Goal: Task Accomplishment & Management: Use online tool/utility

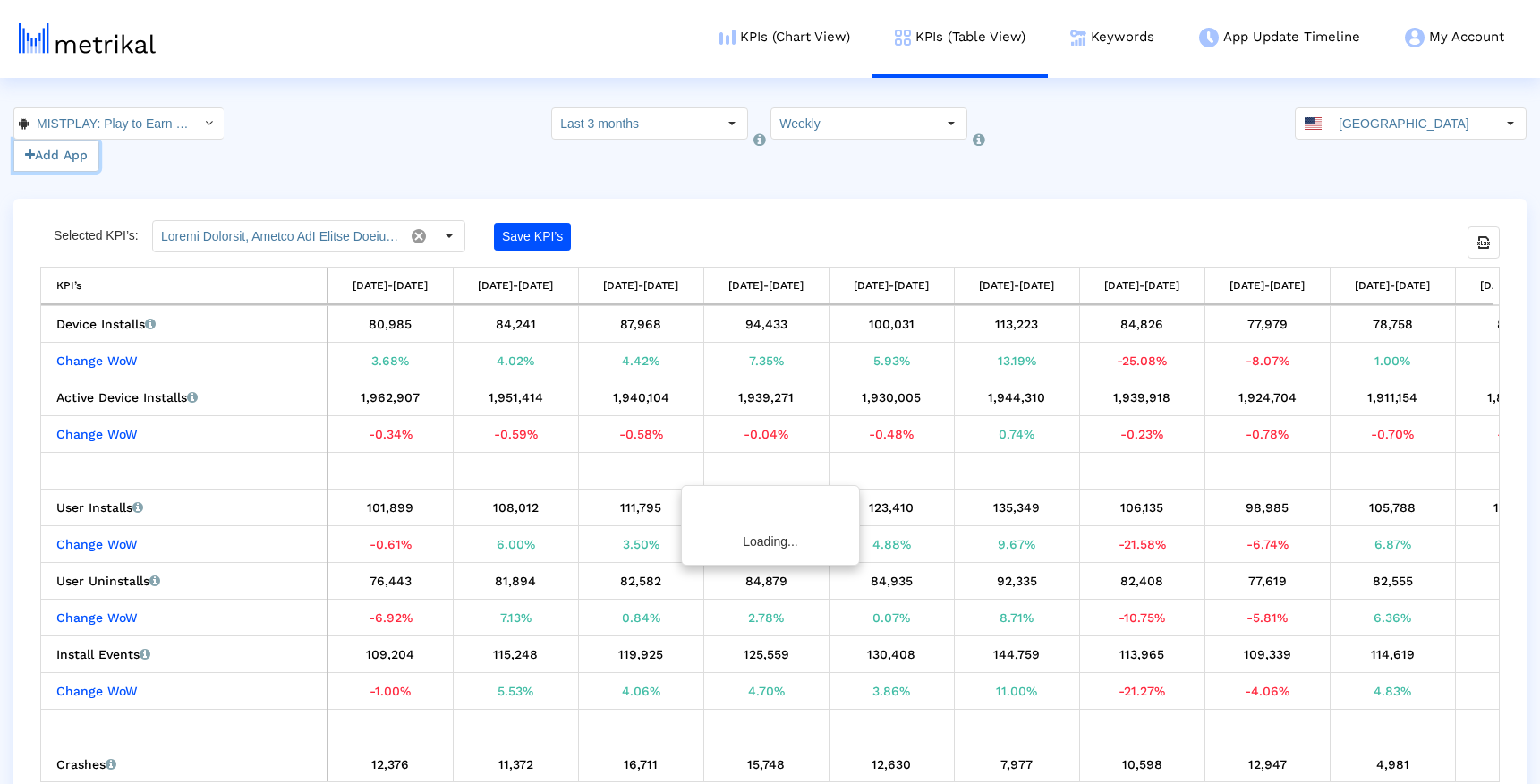
click at [73, 159] on button "Add App" at bounding box center [56, 155] width 86 height 32
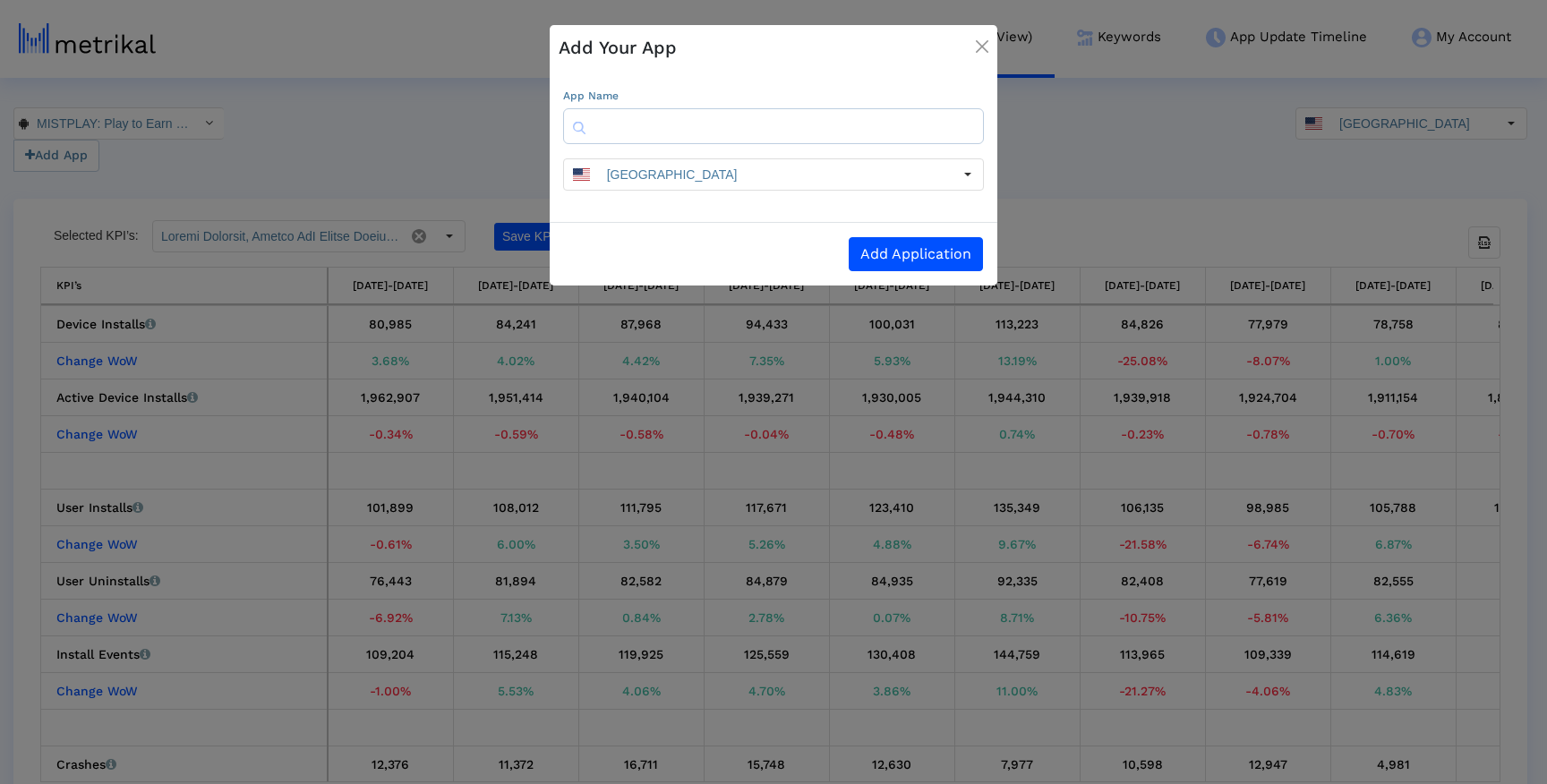
click at [667, 109] on input "text" at bounding box center [774, 126] width 421 height 35
type input "calorie"
click at [979, 44] on img "Close" at bounding box center [982, 46] width 13 height 13
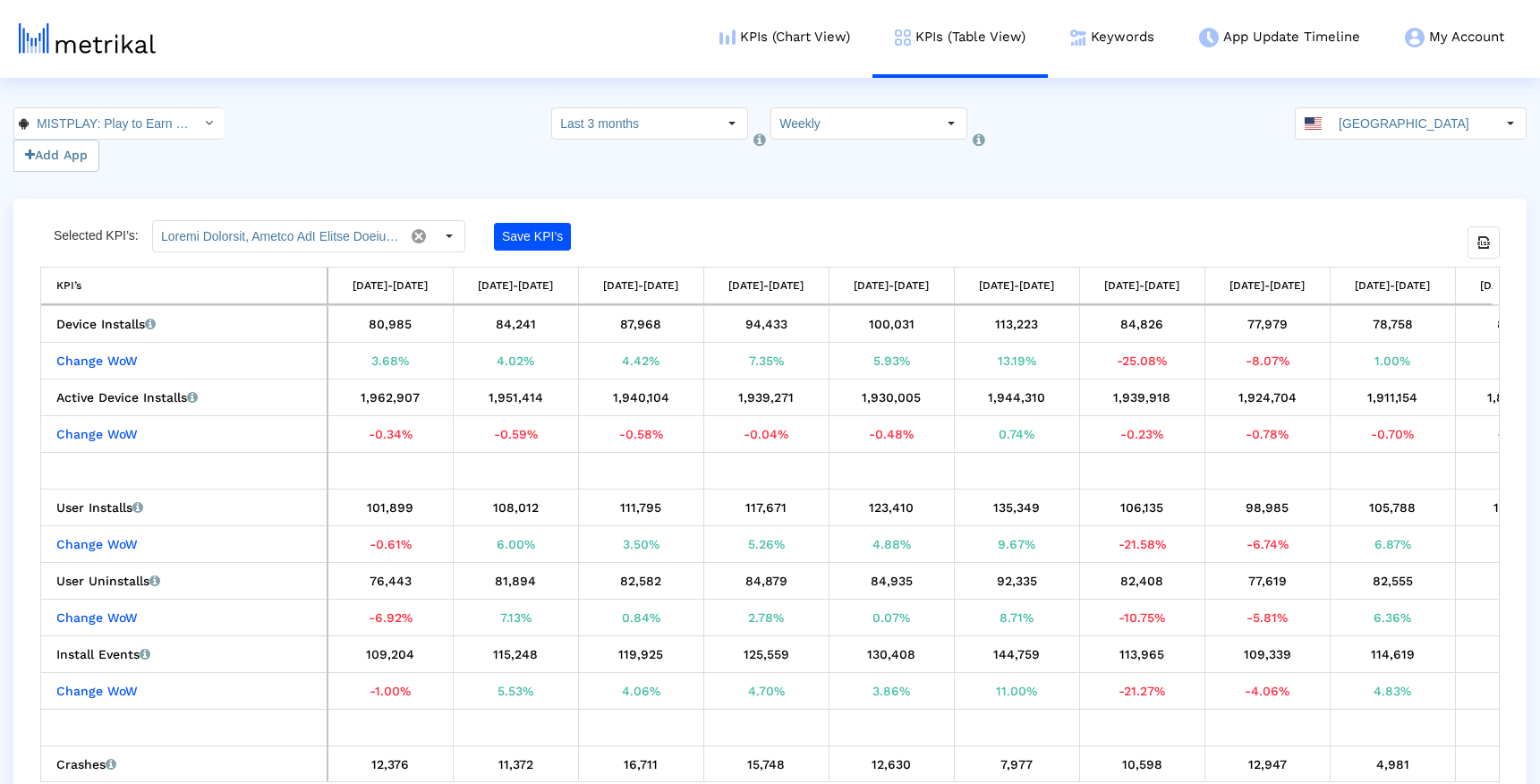
click at [630, 200] on div "Selected KPI’s: Save KPI’s Export all data KPI’s KPI’s 05/18/25-05/24/25 05/25/…" at bounding box center [770, 503] width 1513 height 610
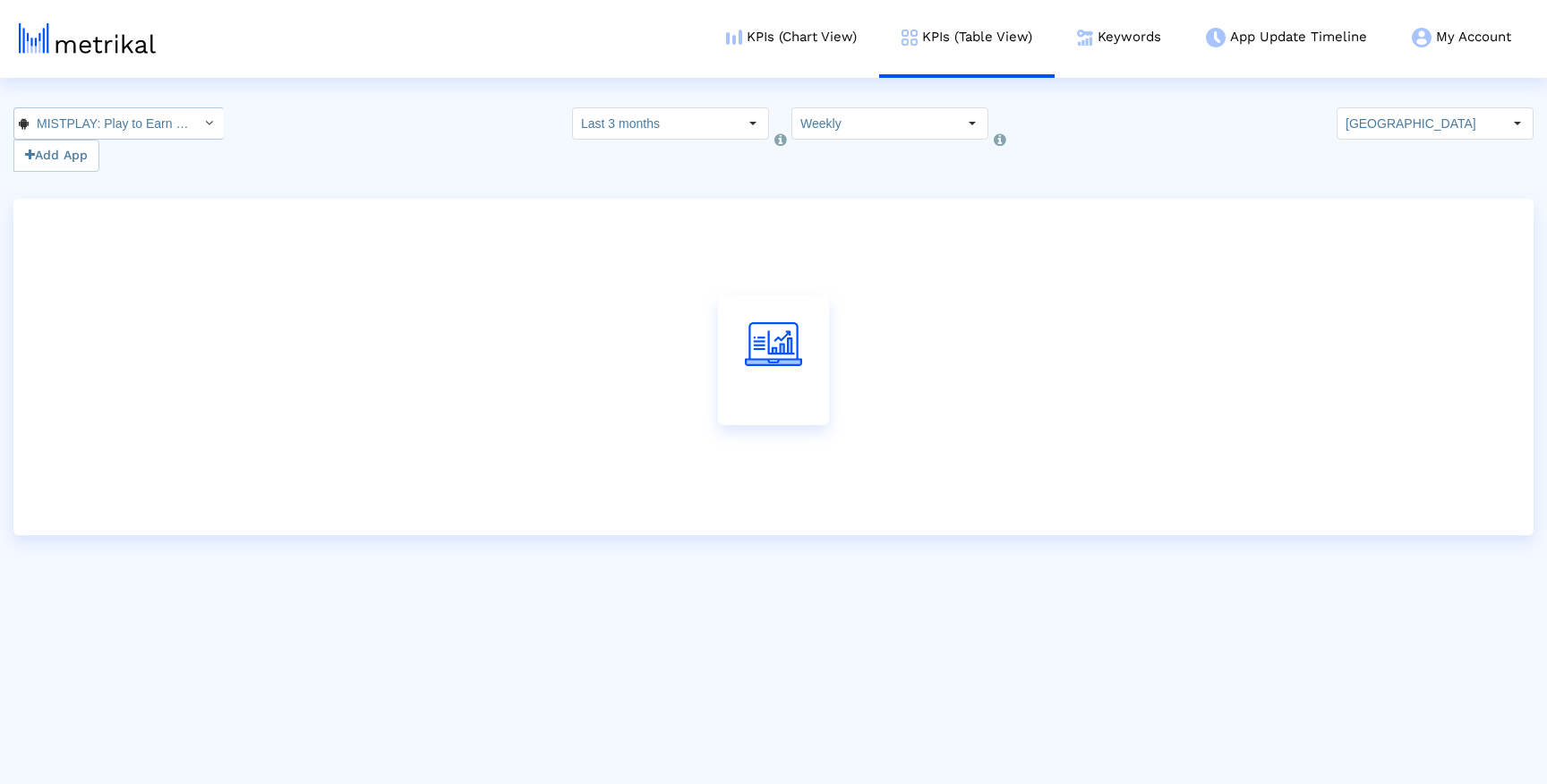
click at [166, 116] on input "MISTPLAY: Play to Earn Money < com.mistplay.mistplay >" at bounding box center [109, 123] width 161 height 30
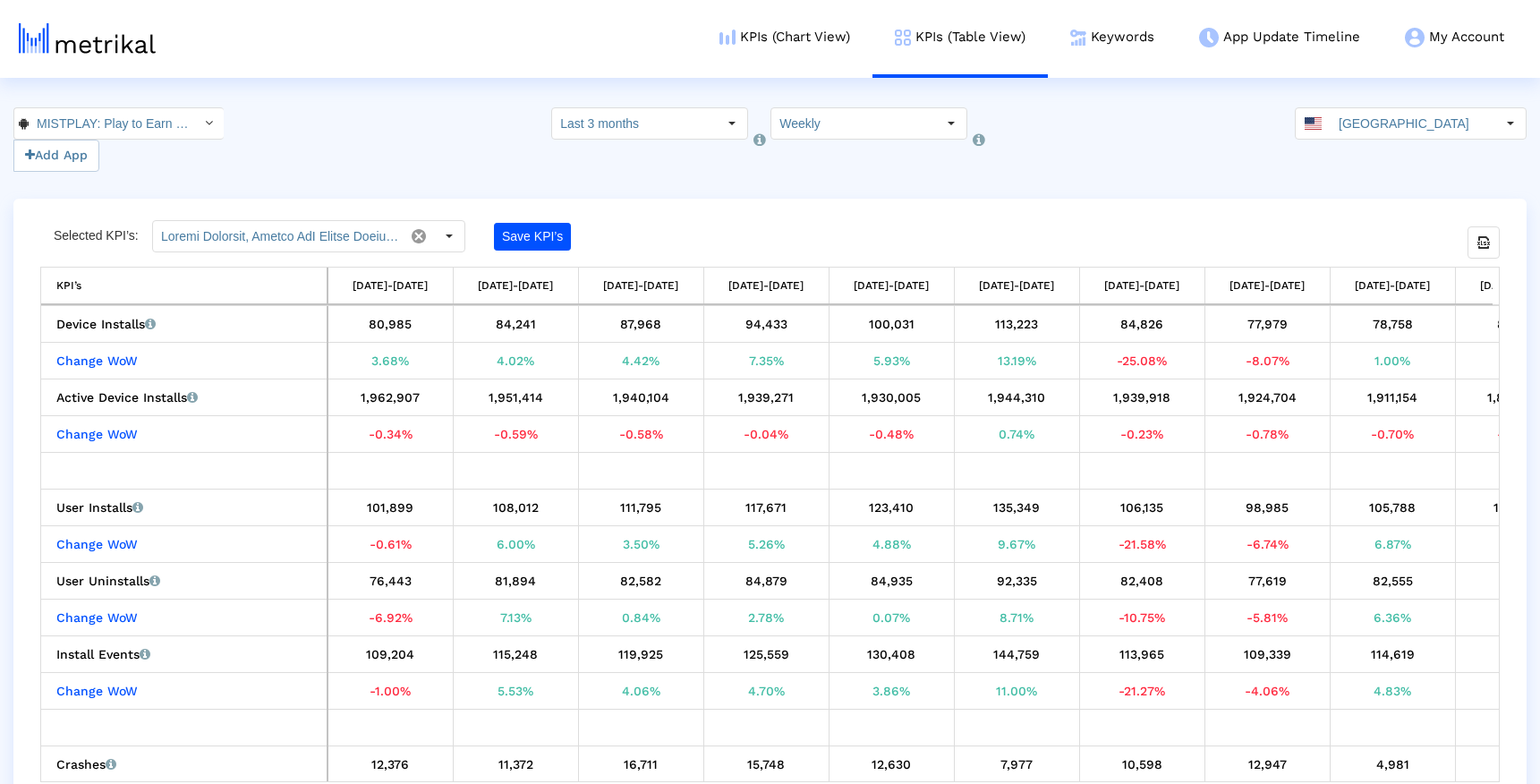
click at [285, 109] on div "MISTPLAY: Play to Earn Money < com.mistplay.mistplay > Add App Select how far b…" at bounding box center [770, 140] width 1540 height 65
click at [195, 134] on div "Select" at bounding box center [208, 123] width 29 height 28
click at [300, 132] on div "21185 Add App Select how far back from today you would like to view the data be…" at bounding box center [770, 140] width 1540 height 65
click at [82, 155] on button "Add App" at bounding box center [56, 155] width 86 height 32
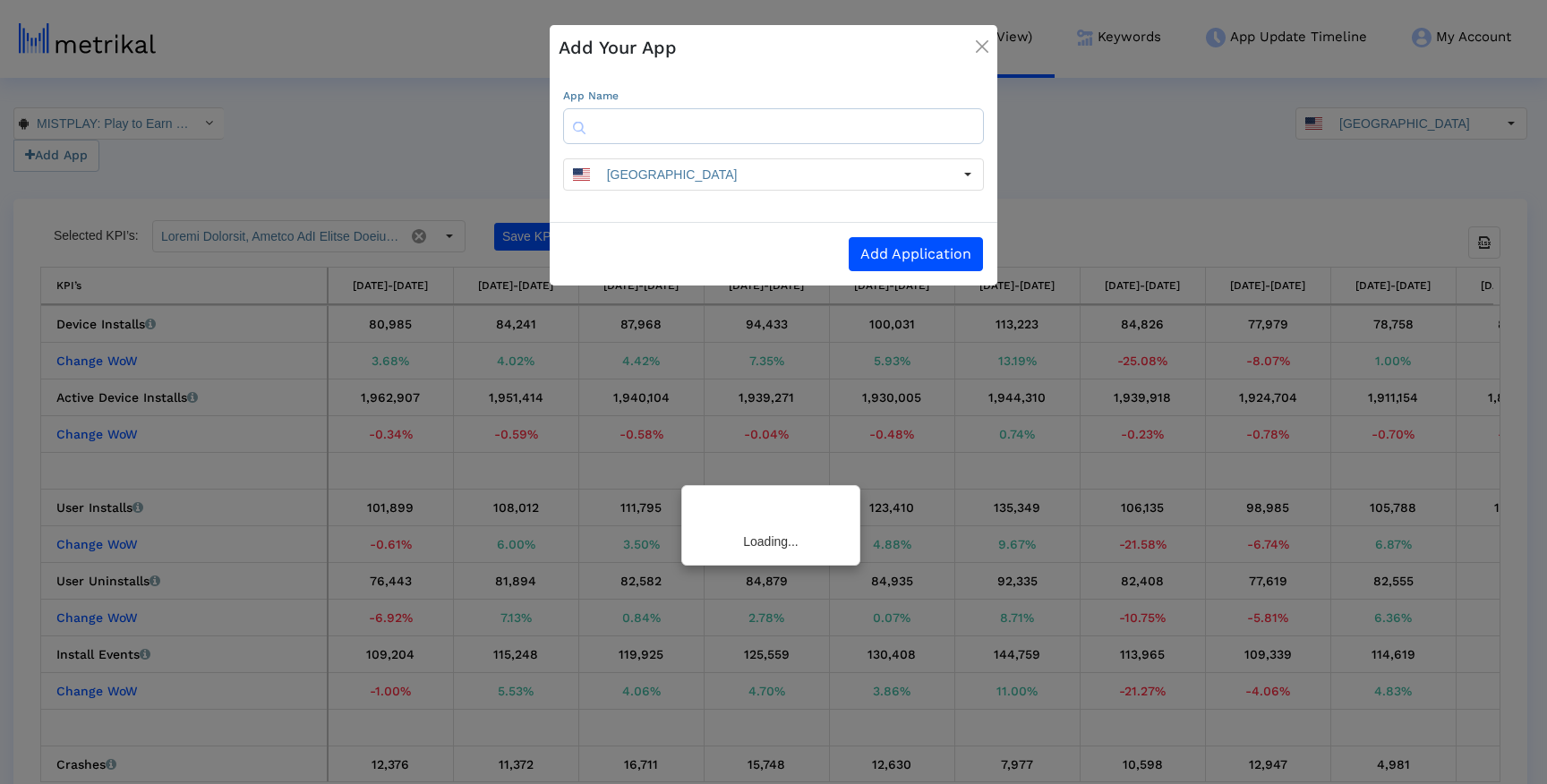
click at [690, 126] on input "text" at bounding box center [774, 126] width 421 height 35
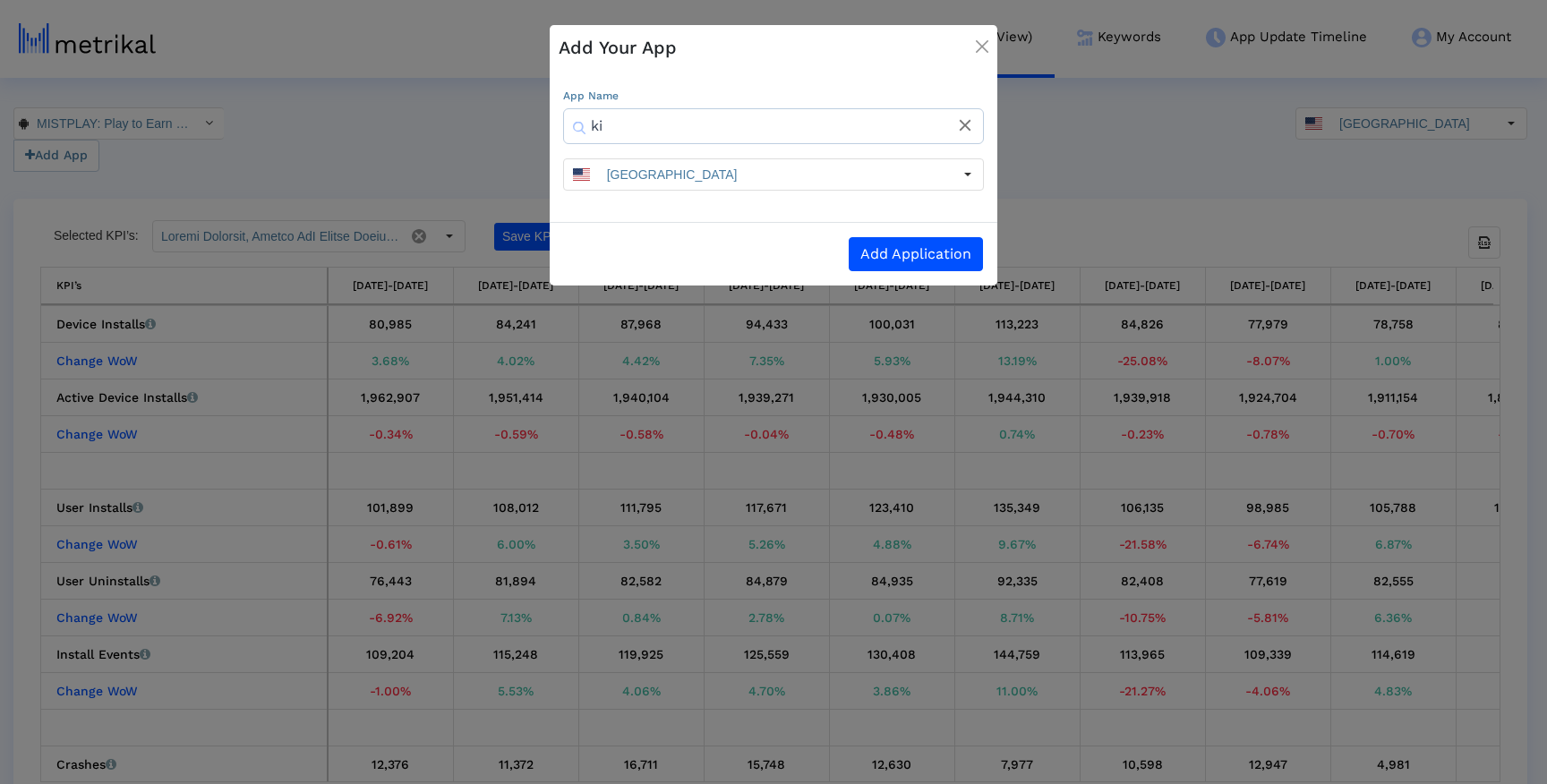
type input "k"
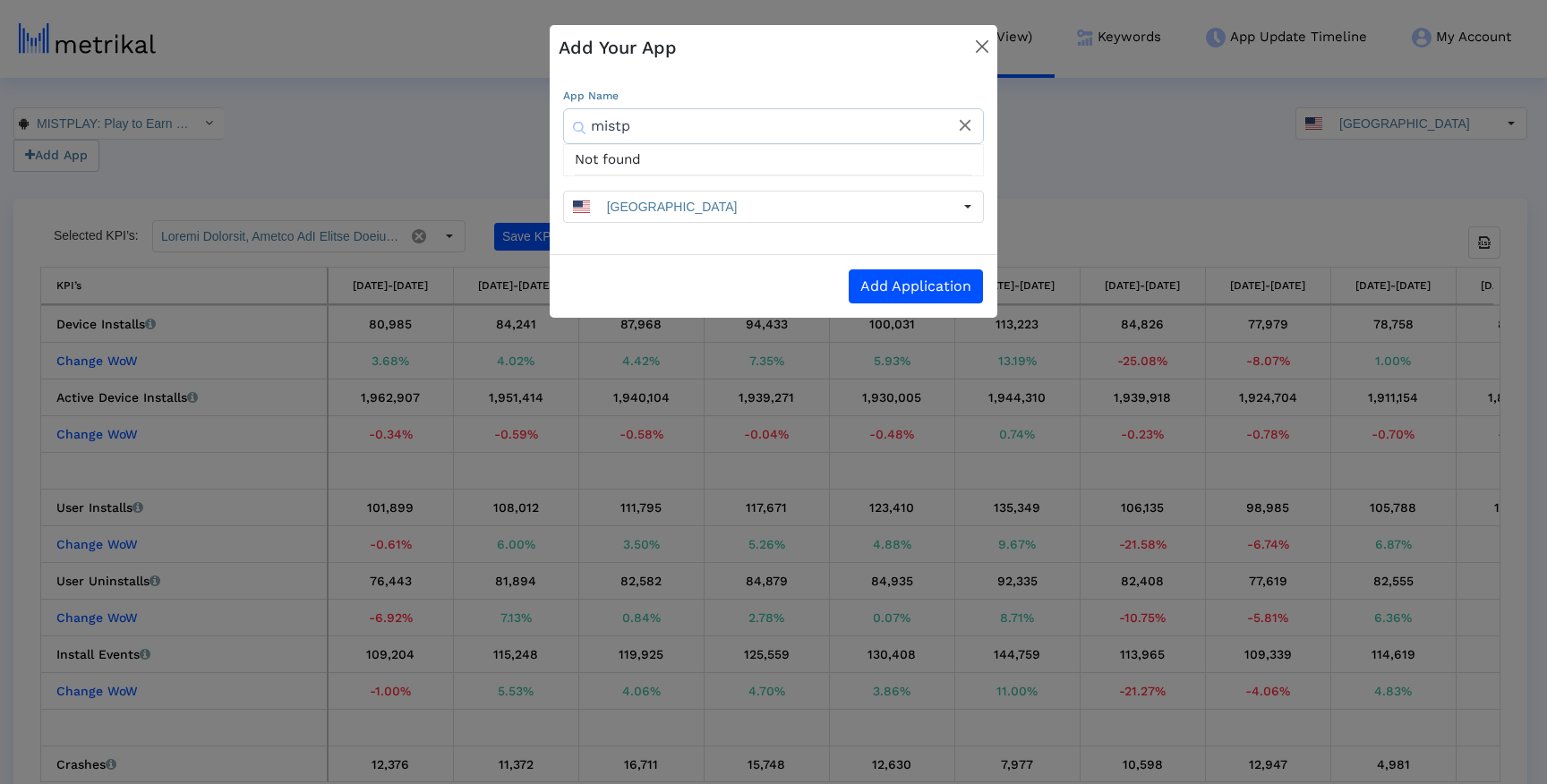
type input "mistp"
click at [968, 45] on button "Close" at bounding box center [982, 44] width 41 height 50
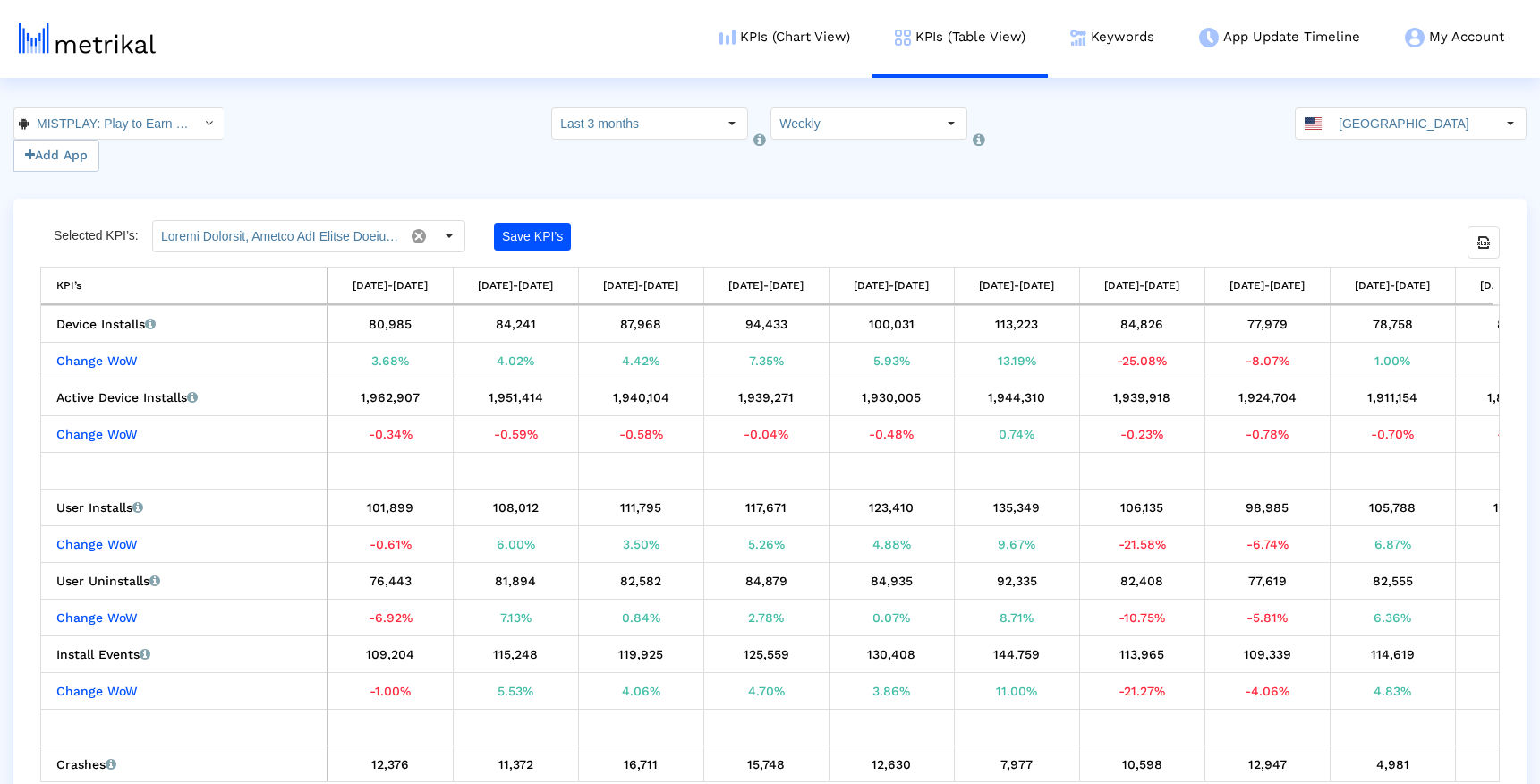
click at [115, 108] on input "MISTPLAY: Play to Earn Money < com.mistplay.mistplay >" at bounding box center [109, 123] width 161 height 30
click at [292, 105] on html "KPIs (Chart View) KPIs (Table View) Keywords App Update Timeline My Account Key…" at bounding box center [770, 404] width 1540 height 809
click at [153, 125] on input "MISTPLAY: Play to Earn Money < com.mistplay.mistplay >" at bounding box center [109, 123] width 161 height 30
click at [114, 193] on div "Mistplay: Play to Earn Cash <6739352969>" at bounding box center [110, 184] width 174 height 17
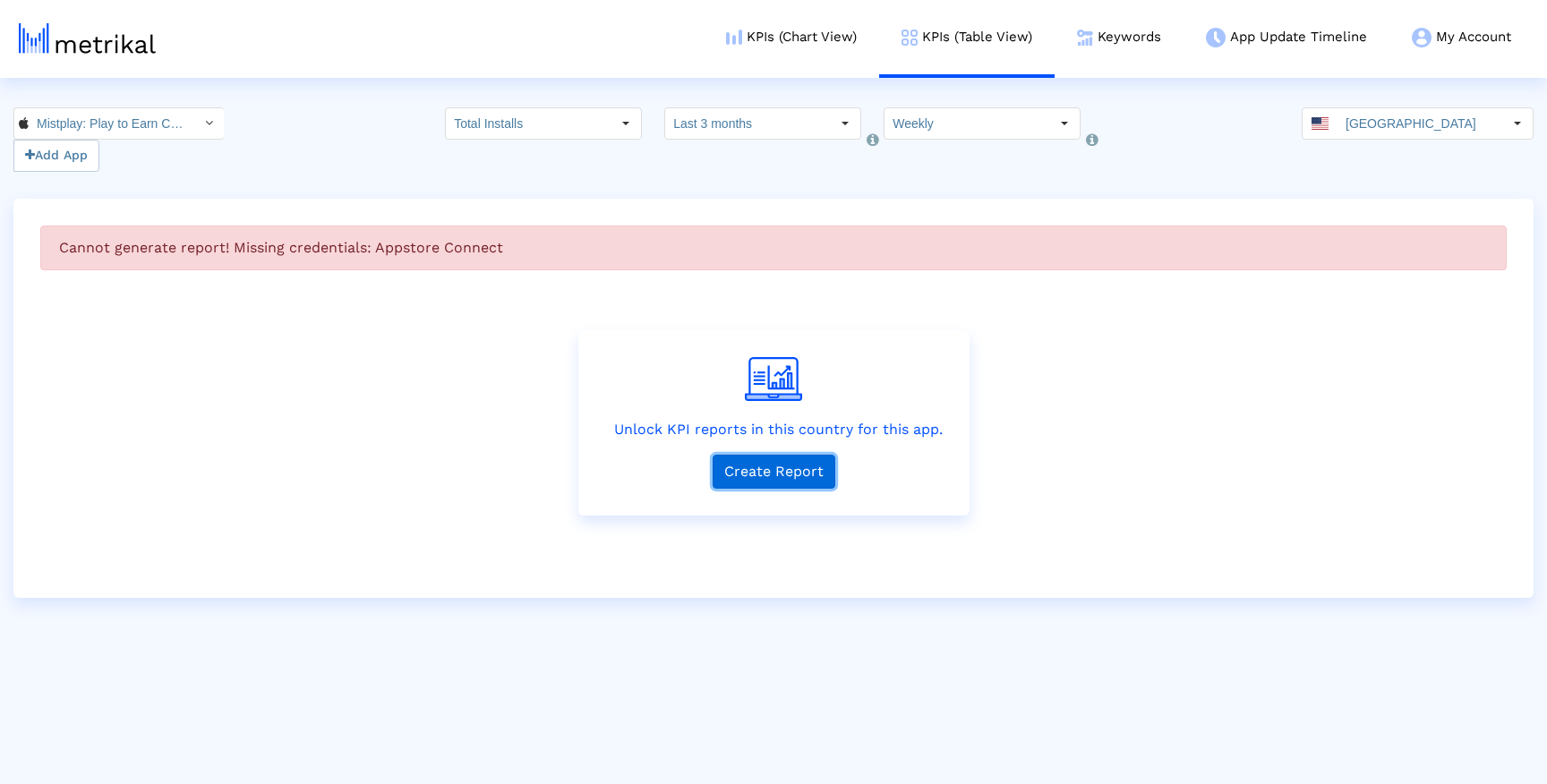
click at [744, 473] on button "Create Report" at bounding box center [774, 472] width 123 height 34
click at [447, 202] on div "Cannot generate report! Missing credentials: Appstore Connect Unlock KPI report…" at bounding box center [774, 398] width 1519 height 399
click at [798, 11] on link "KPIs (Chart View)" at bounding box center [791, 37] width 175 height 75
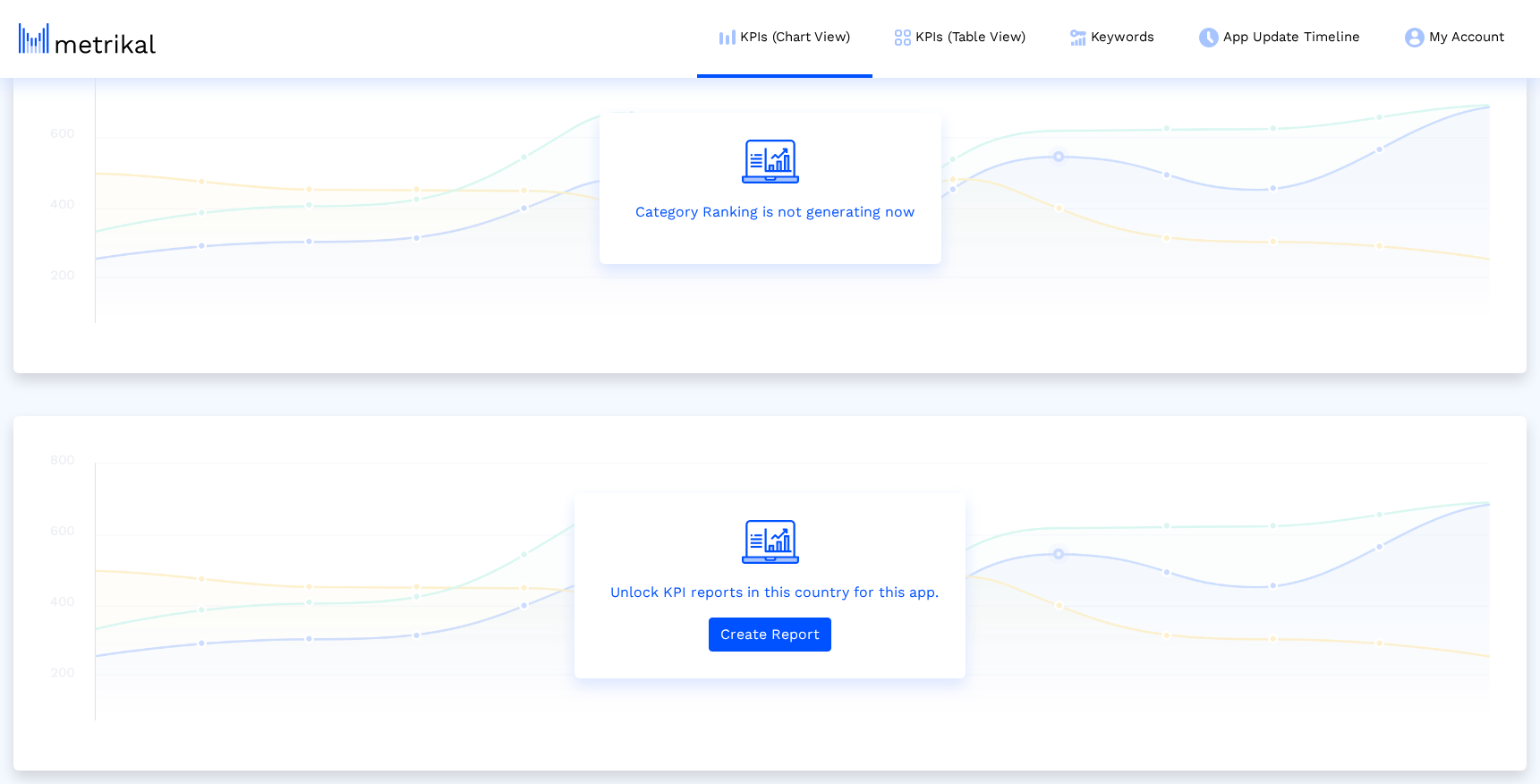
scroll to position [247, 0]
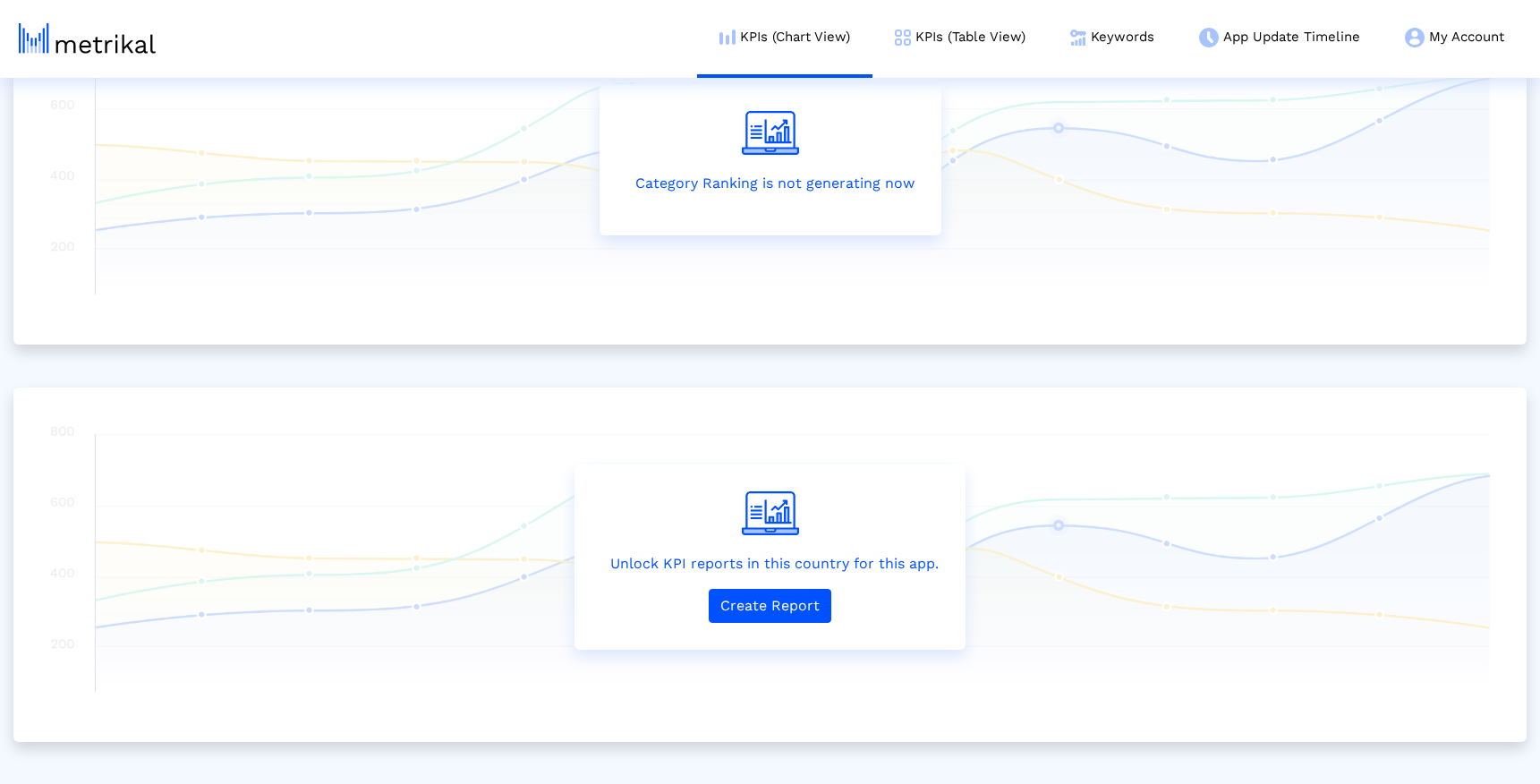
click at [726, 625] on div "Unlock KPI reports in this country for this app. Create Report" at bounding box center [770, 557] width 391 height 186
click at [733, 603] on button "Create Report" at bounding box center [770, 605] width 123 height 34
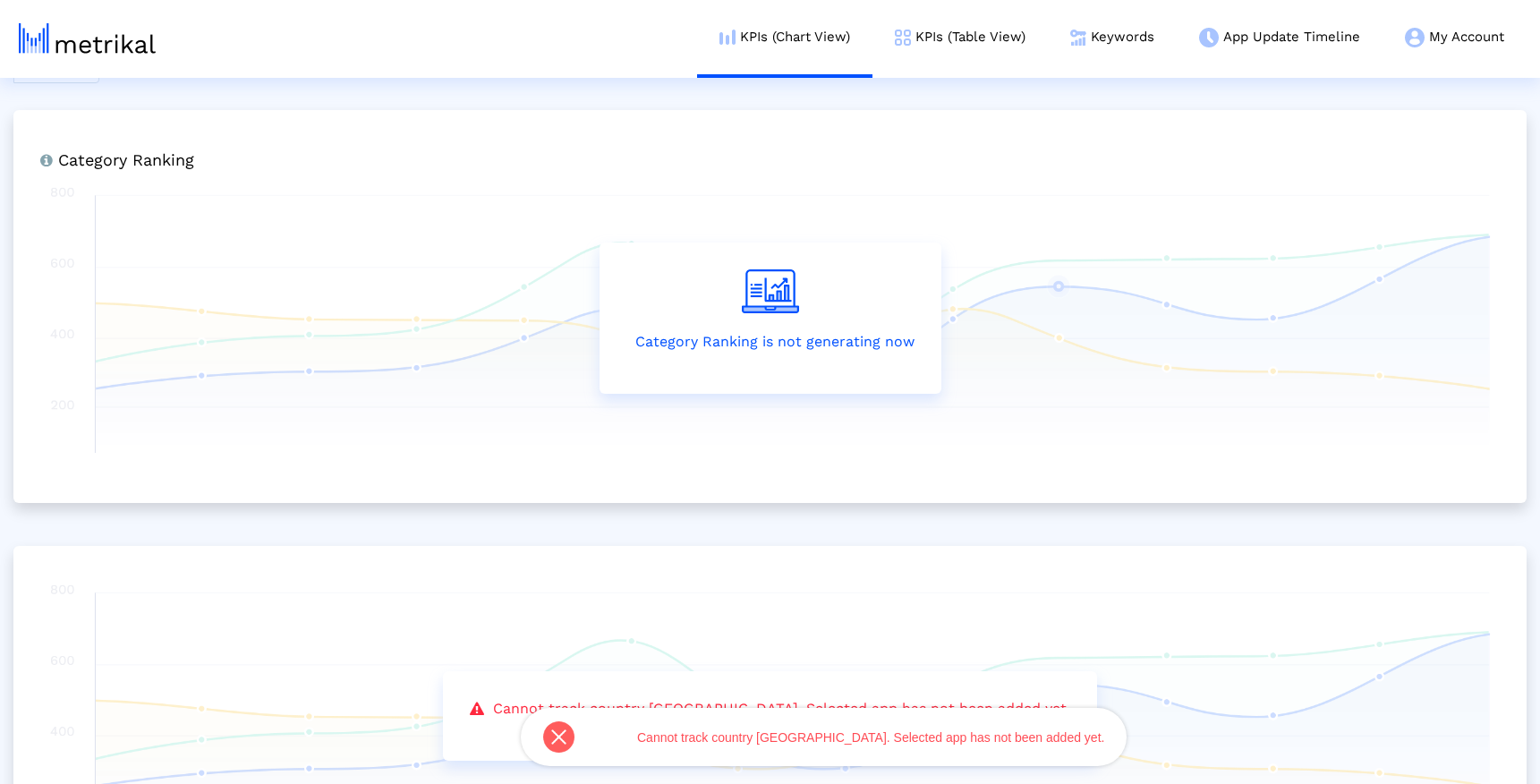
scroll to position [0, 0]
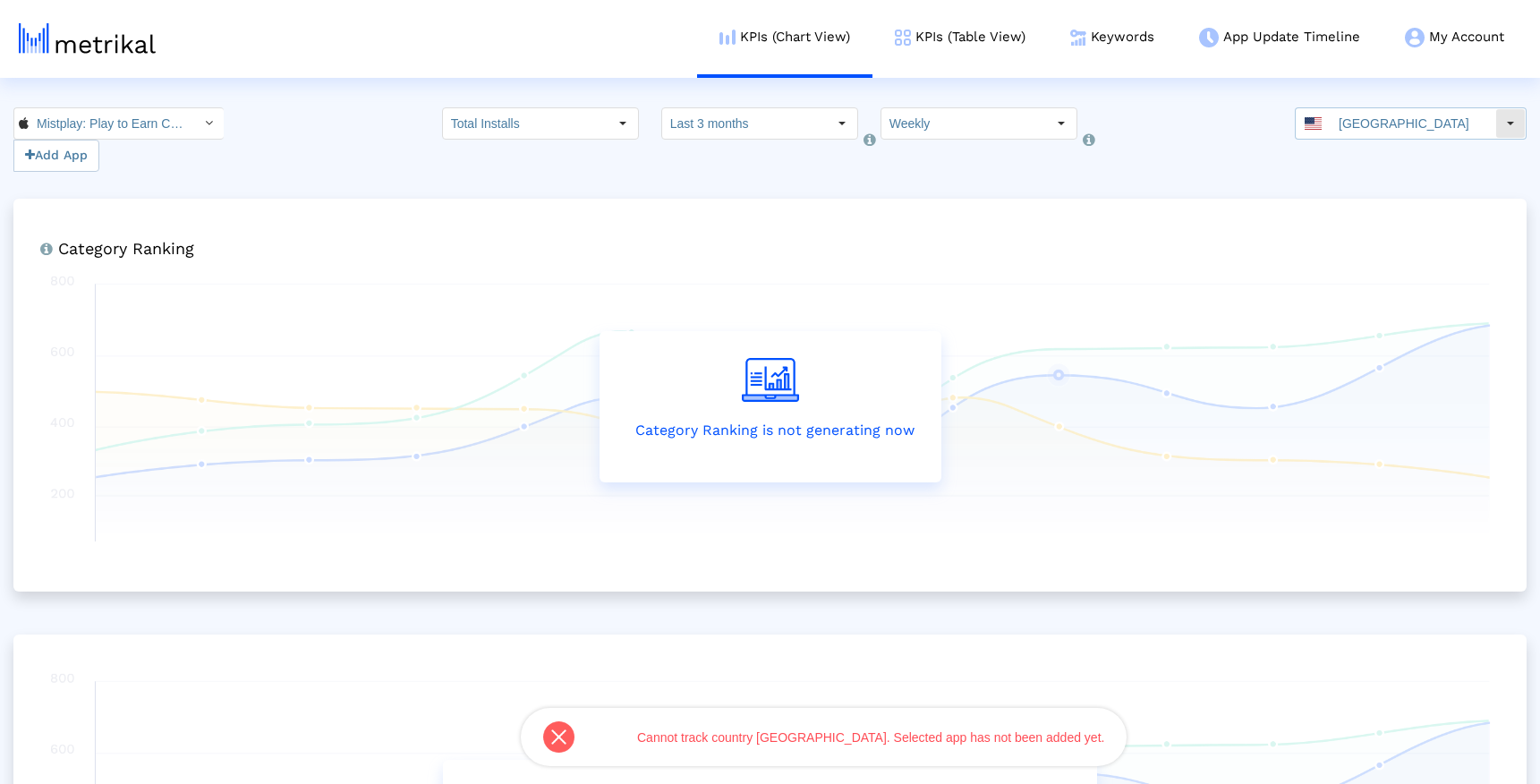
click at [1340, 125] on div "[GEOGRAPHIC_DATA]" at bounding box center [1396, 123] width 200 height 30
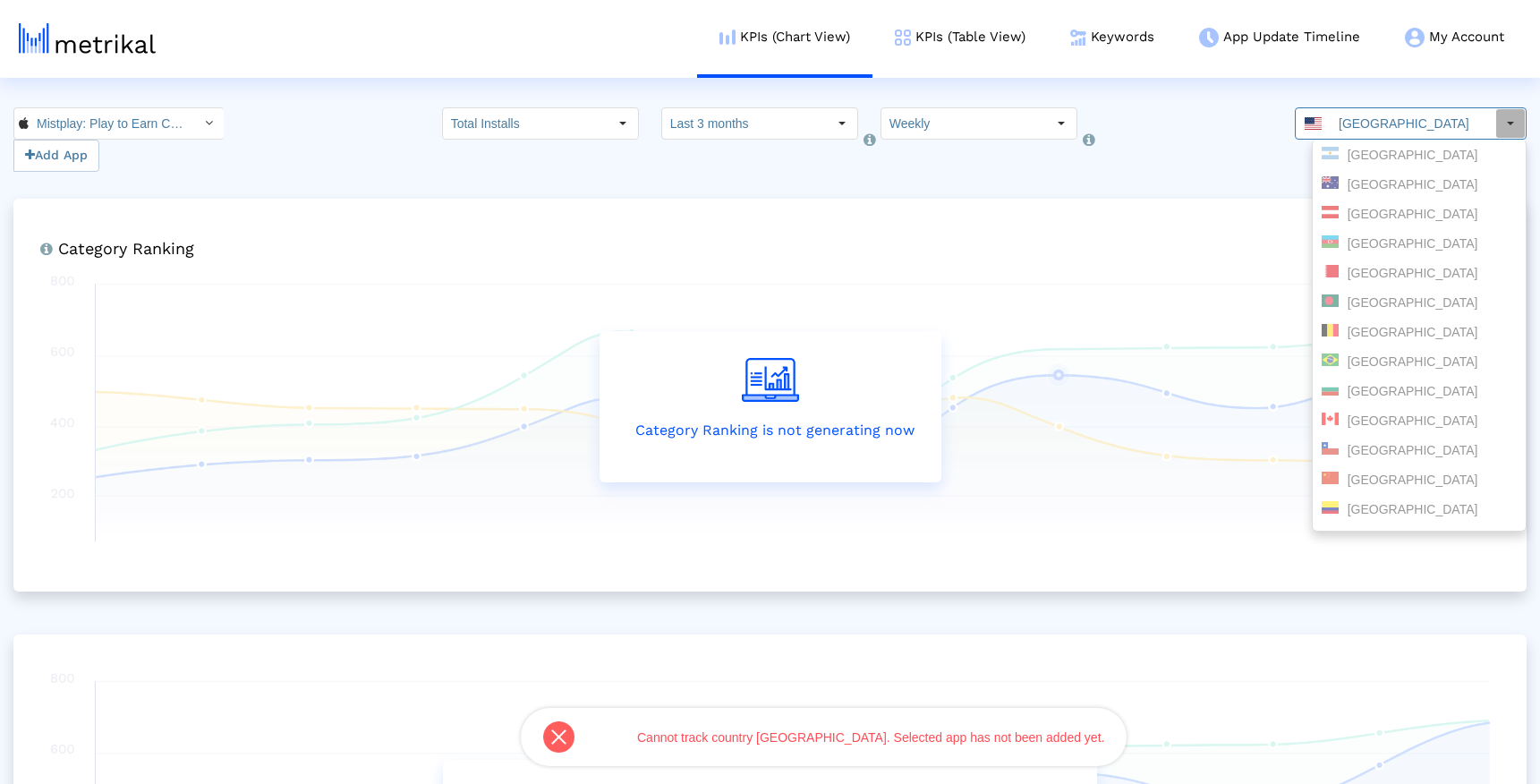
click at [1230, 202] on div "Category Ranking Ranking of the app in the Overall and Category Charts. Categor…" at bounding box center [770, 395] width 1513 height 393
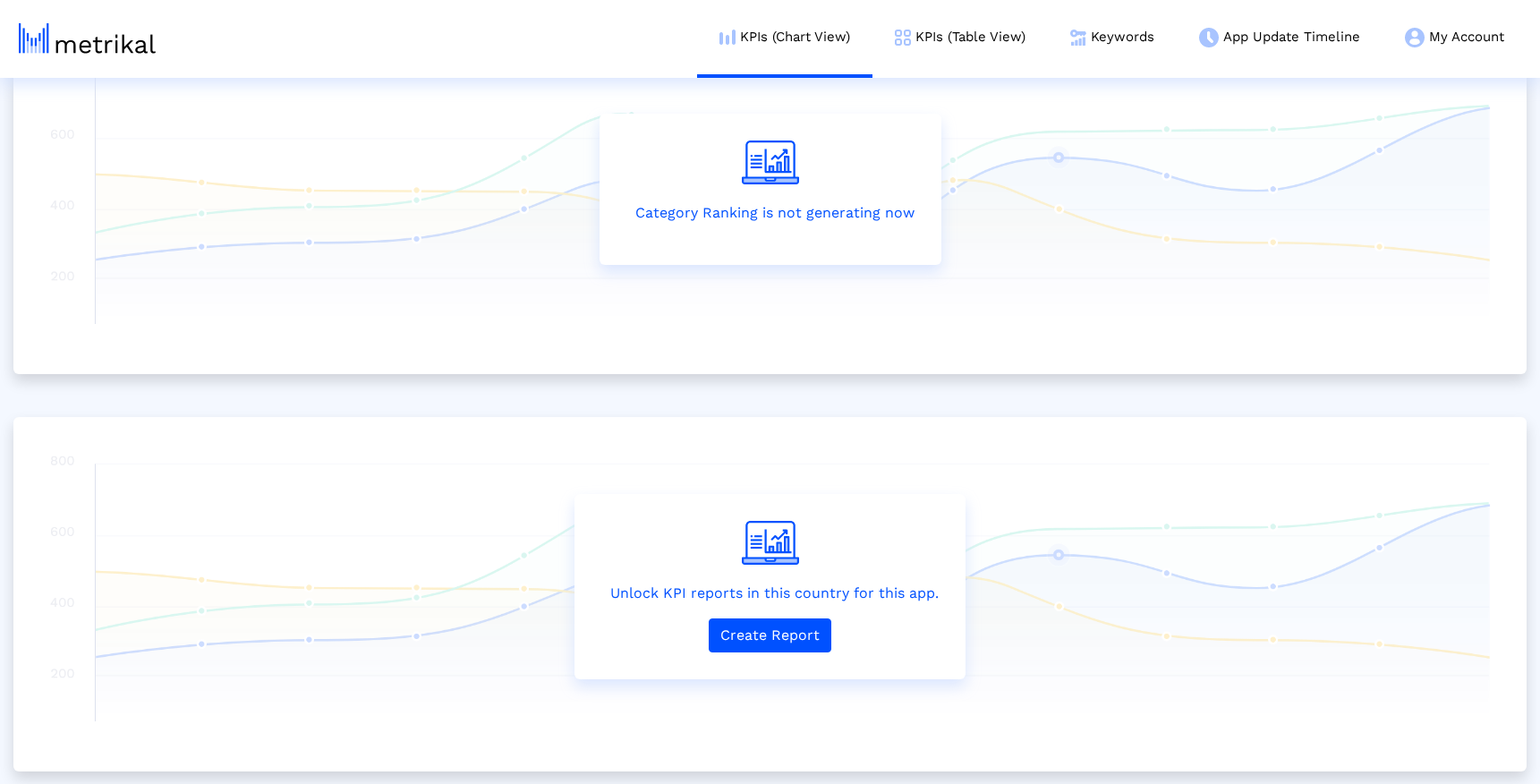
scroll to position [239, 0]
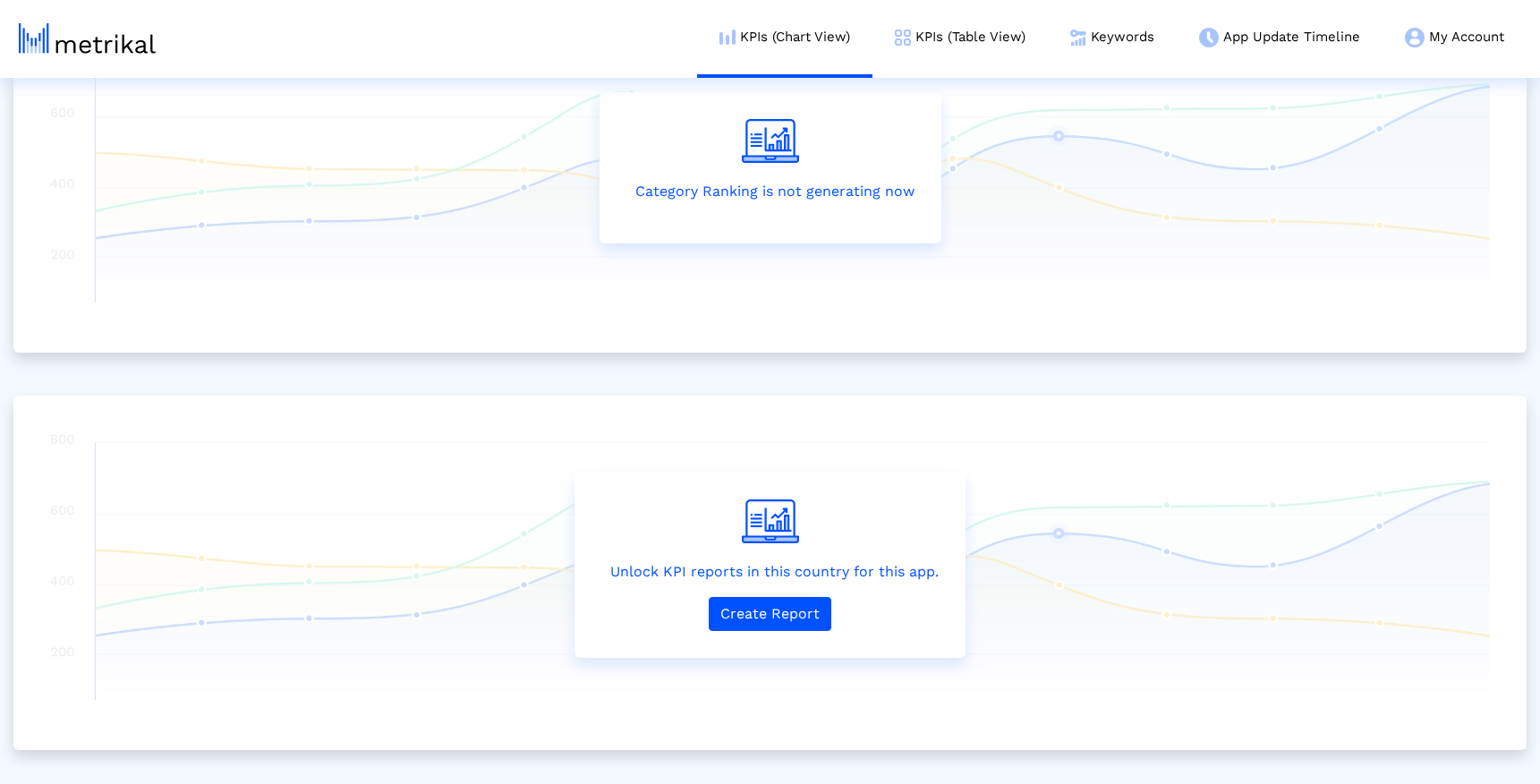
click at [773, 665] on div "Unlock KPI reports in this country for this app. Create Report" at bounding box center [770, 565] width 1442 height 268
click at [773, 606] on button "Create Report" at bounding box center [770, 613] width 123 height 34
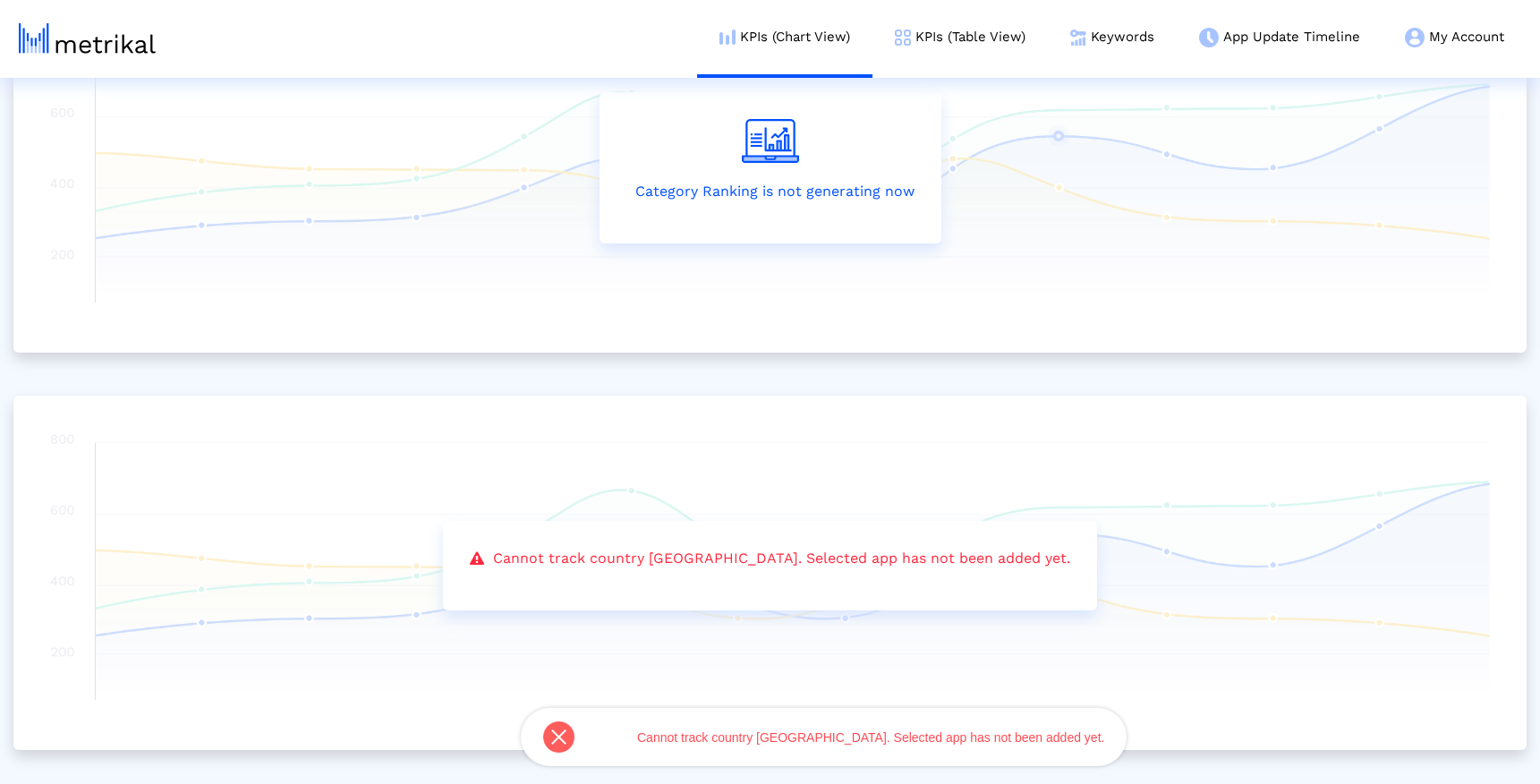
scroll to position [0, 0]
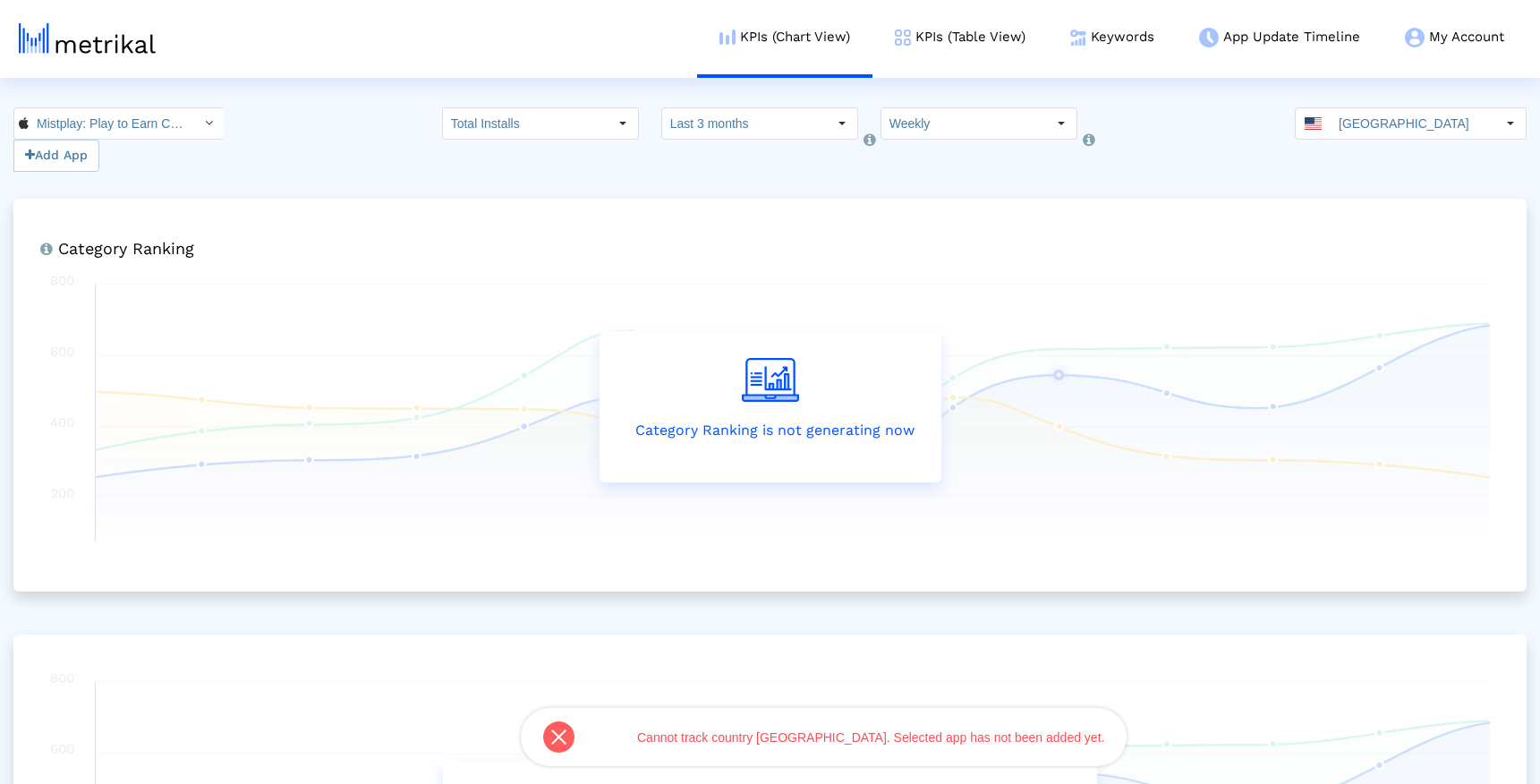
click at [136, 97] on html "KPIs (Chart View) KPIs (Table View) Keywords App Update Timeline My Account Key…" at bounding box center [770, 516] width 1540 height 1032
click at [136, 117] on input "Mistplay: Play to Earn Cash < 6739352969 >" at bounding box center [109, 123] width 161 height 30
click at [130, 157] on div "MISTPLAY: Play to Earn Money <com.mistplay.mistplay>" at bounding box center [110, 154] width 174 height 17
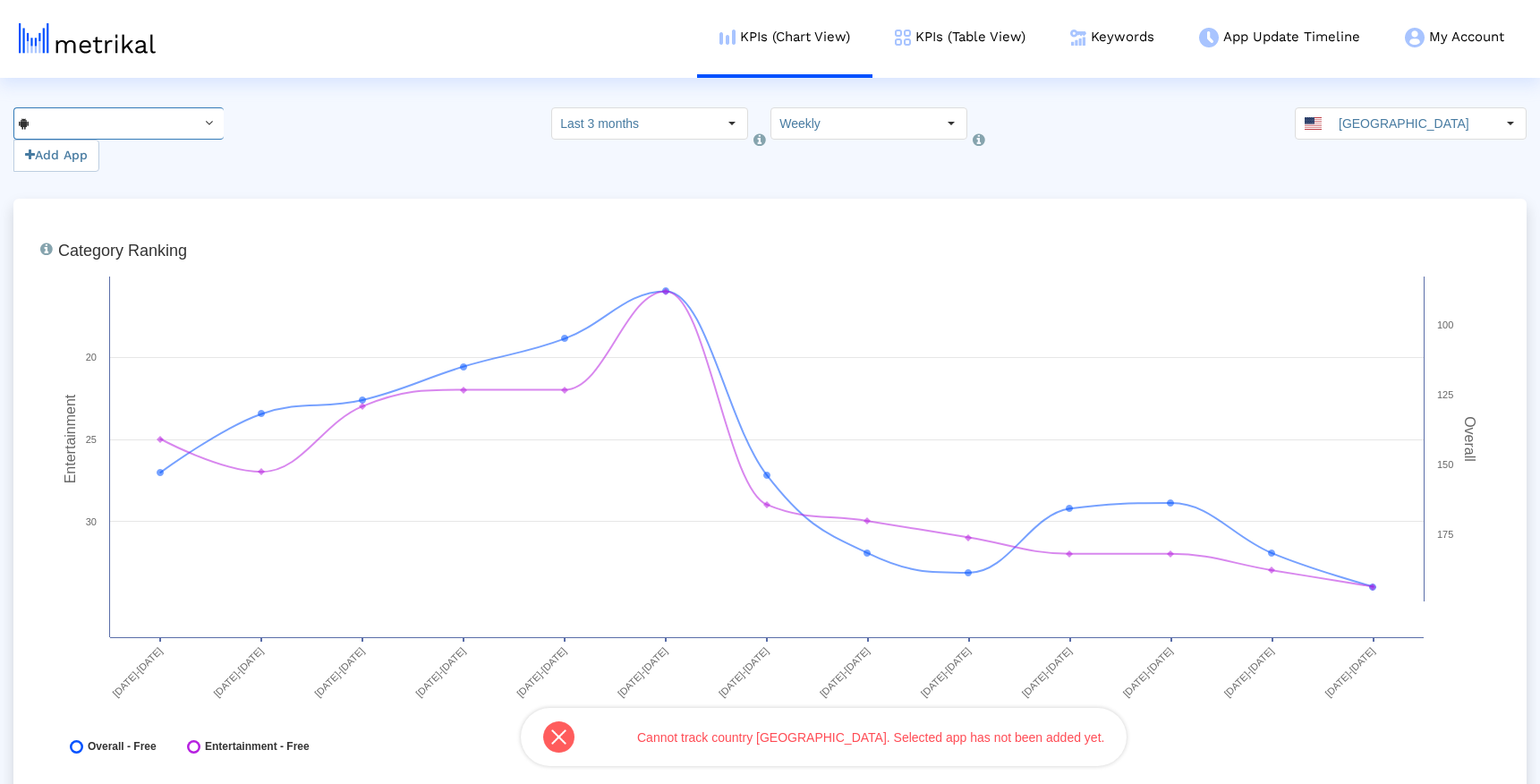
click at [162, 123] on input "MISTPLAY: Play to Earn Money < com.mistplay.mistplay >" at bounding box center [109, 123] width 161 height 30
click at [154, 184] on div "Mistplay: Play to Earn Cash <6739352969>" at bounding box center [110, 184] width 174 height 17
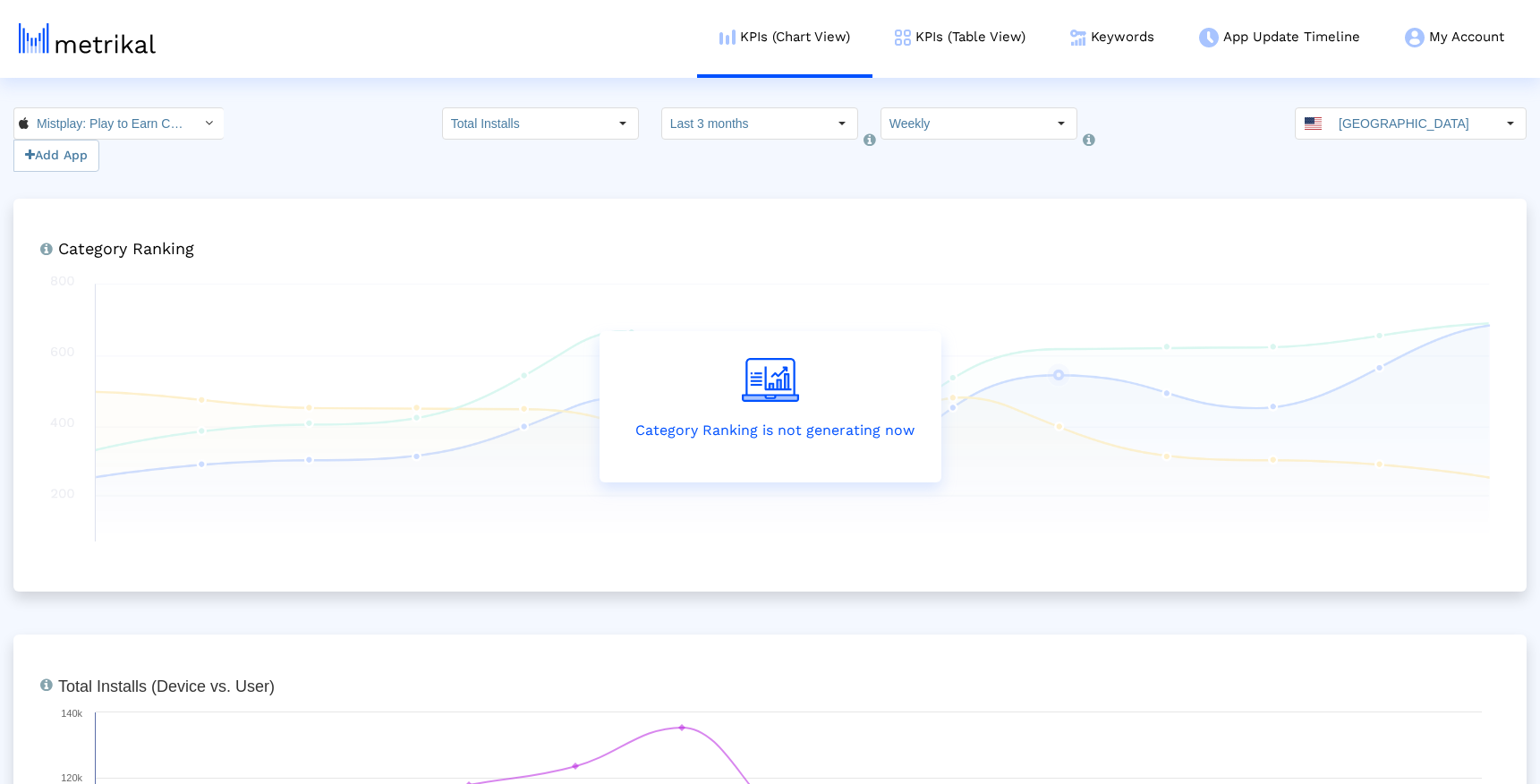
scroll to position [0, 115]
